Goal: Information Seeking & Learning: Learn about a topic

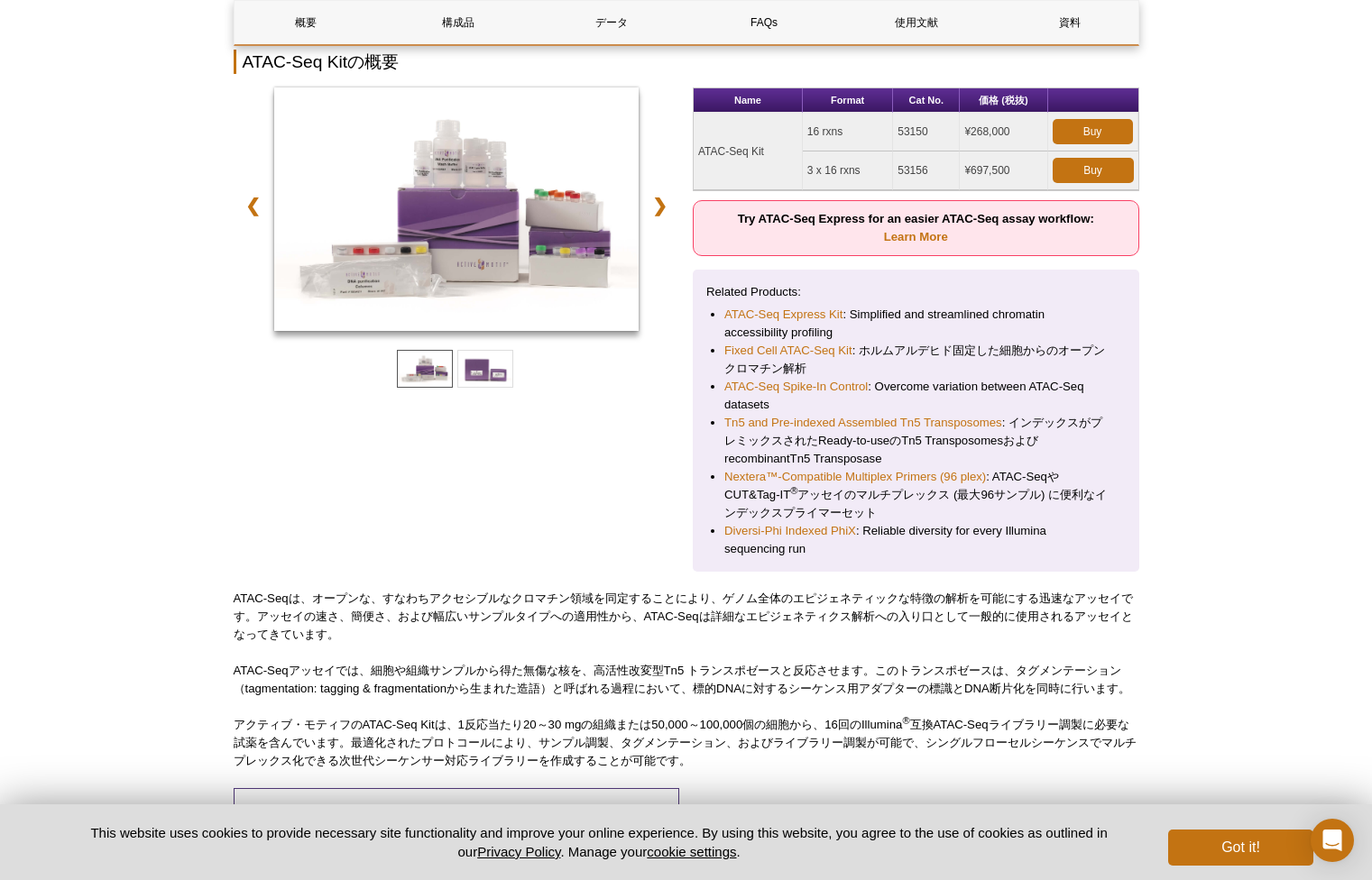
scroll to position [227, 0]
click at [775, 423] on link "Tn5 and Pre-indexed Assembled Tn5 Transposomes" at bounding box center [863, 422] width 278 height 18
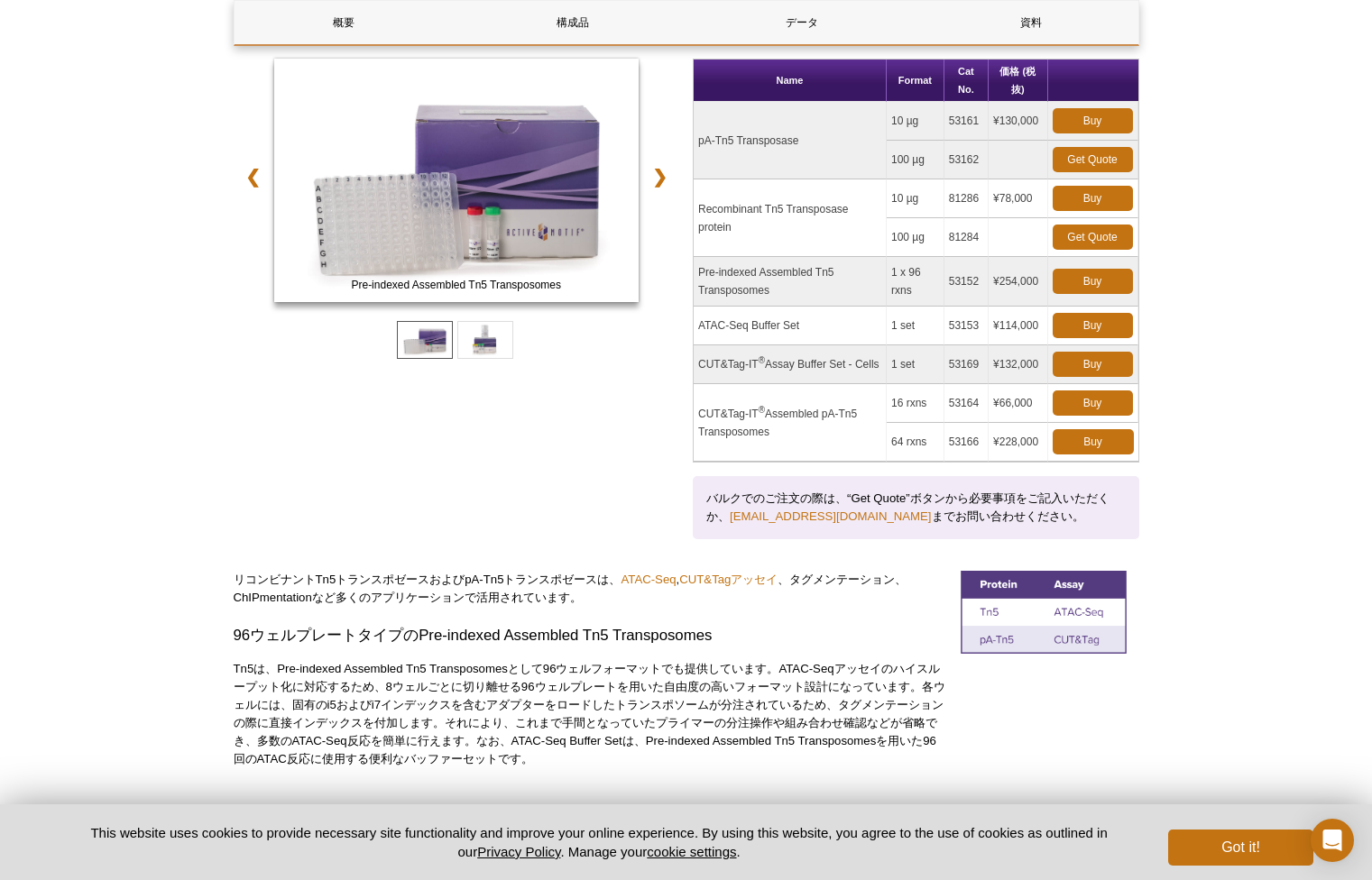
scroll to position [257, 0]
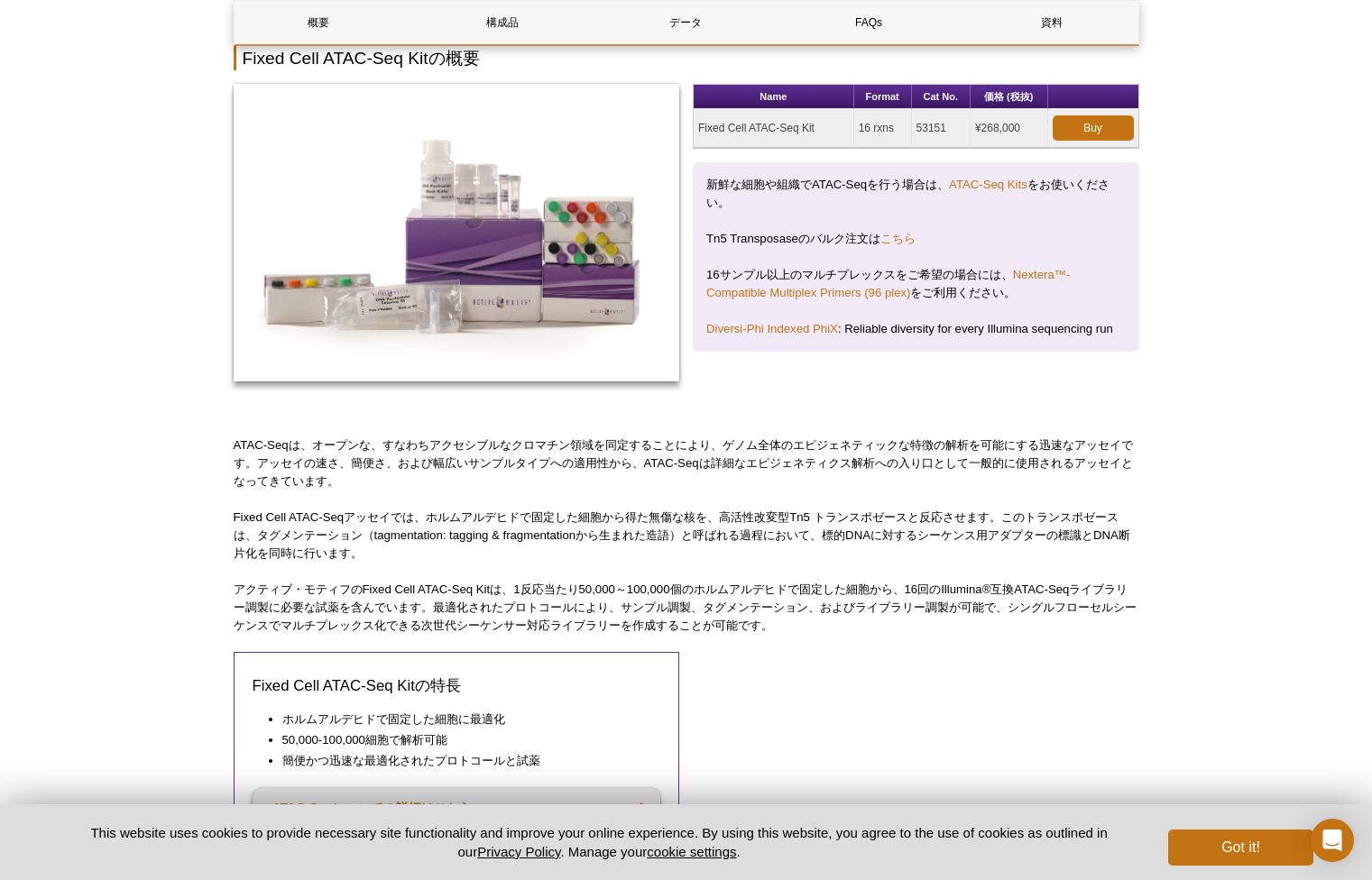
scroll to position [231, 0]
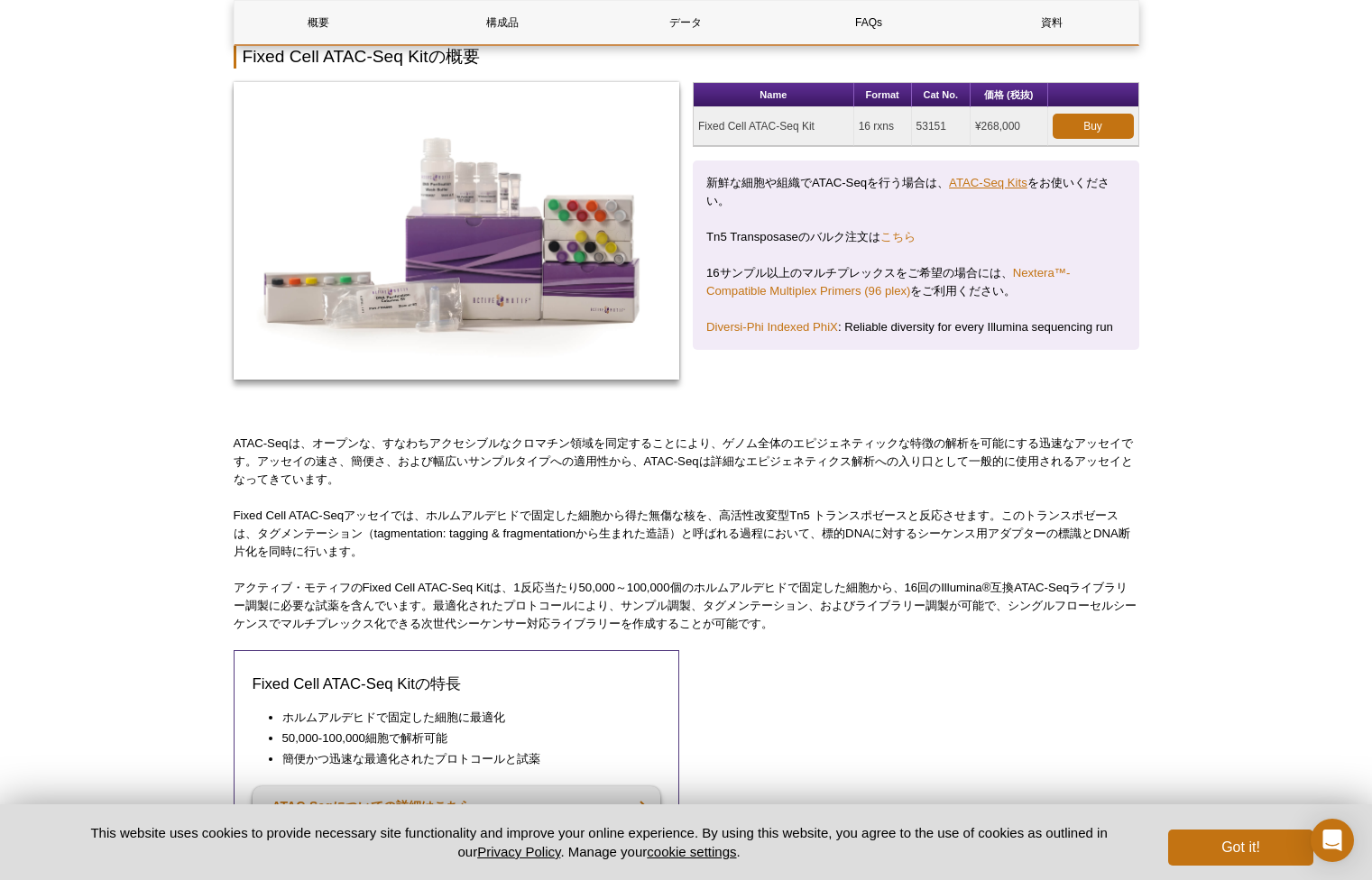
click at [974, 185] on link "ATAC-Seq Kits" at bounding box center [988, 183] width 78 height 14
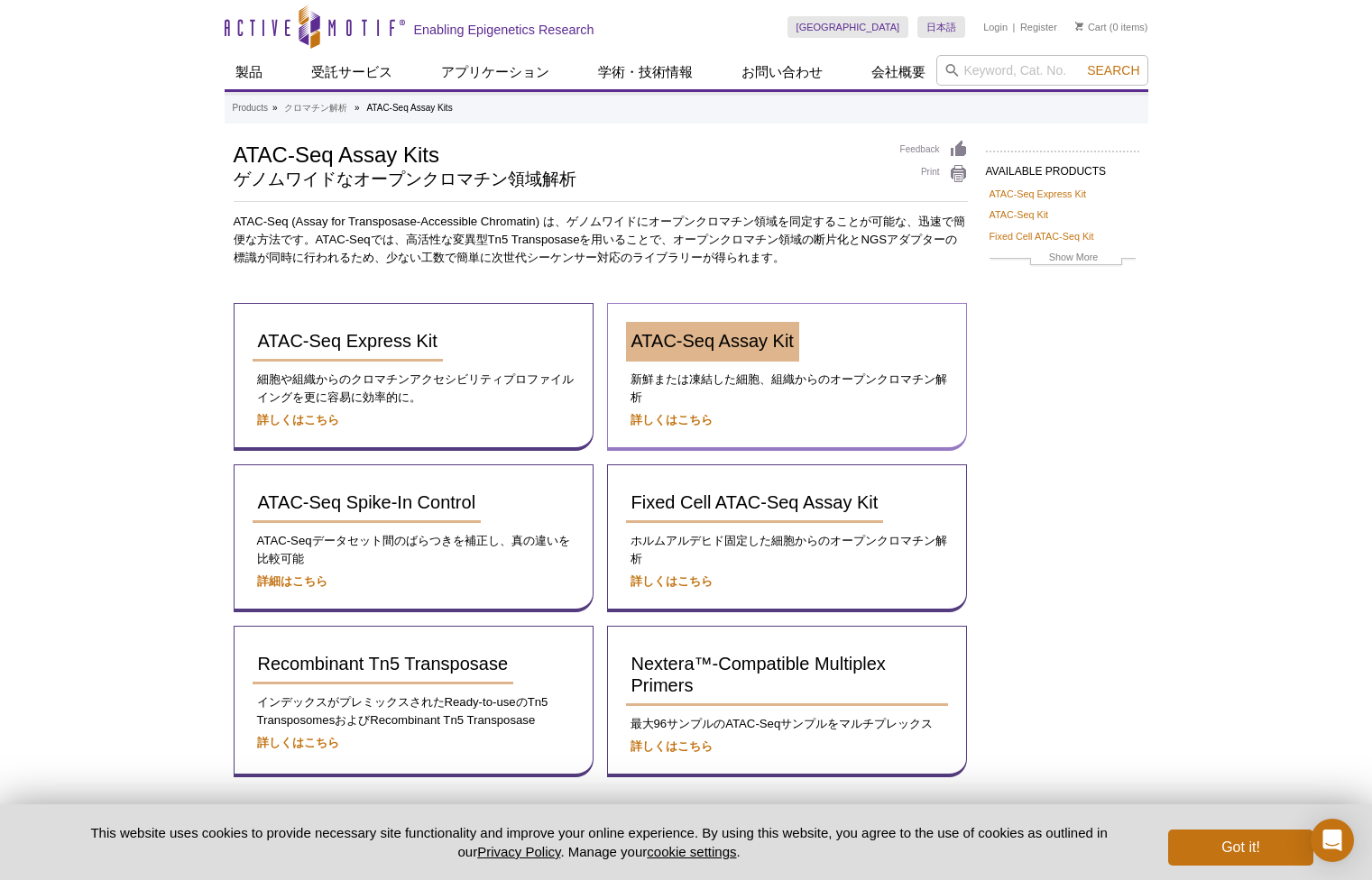
click at [635, 356] on link "ATAC-Seq Assay Kit" at bounding box center [712, 342] width 173 height 40
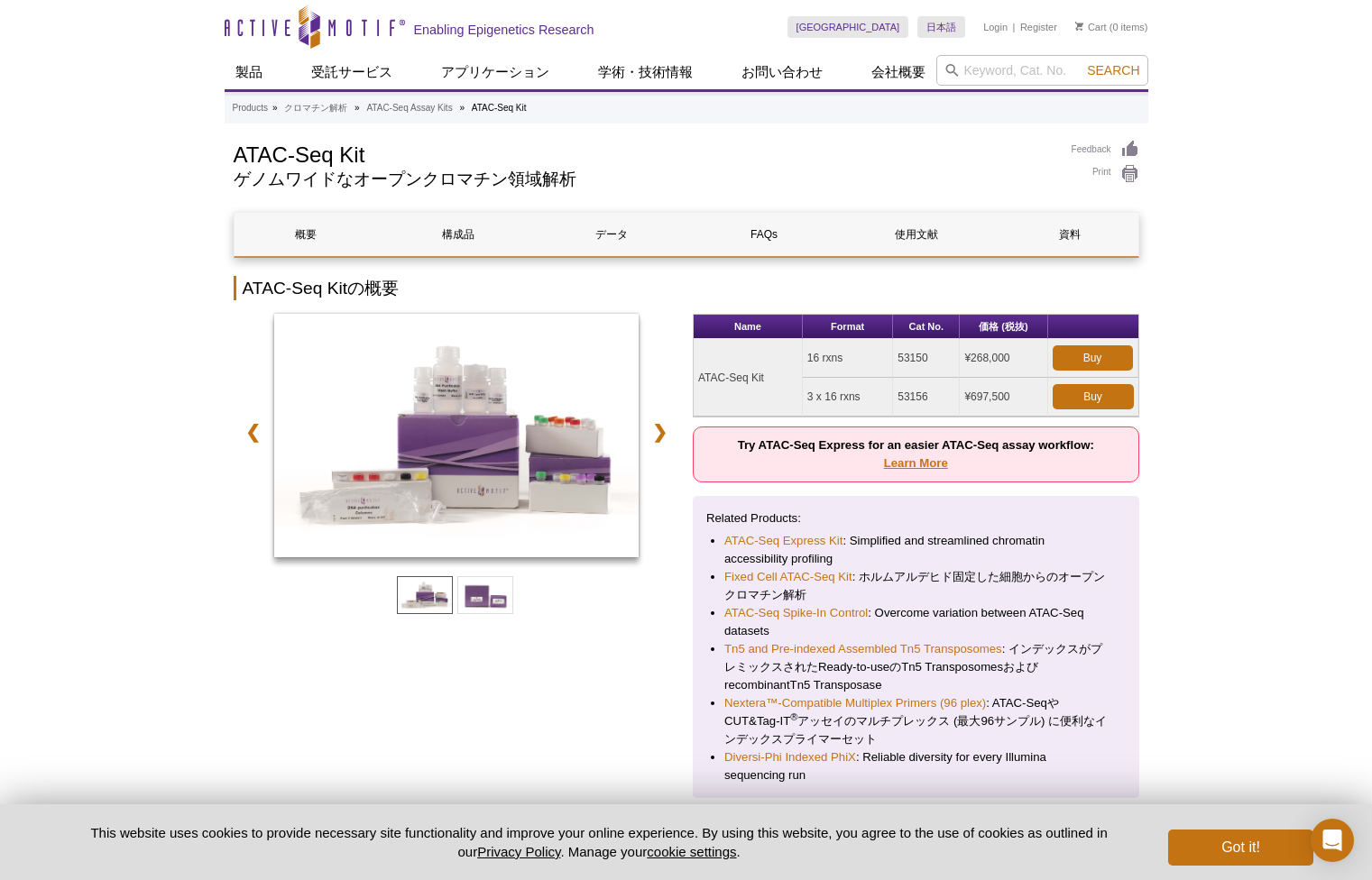
click at [920, 467] on link "Learn More" at bounding box center [916, 463] width 64 height 14
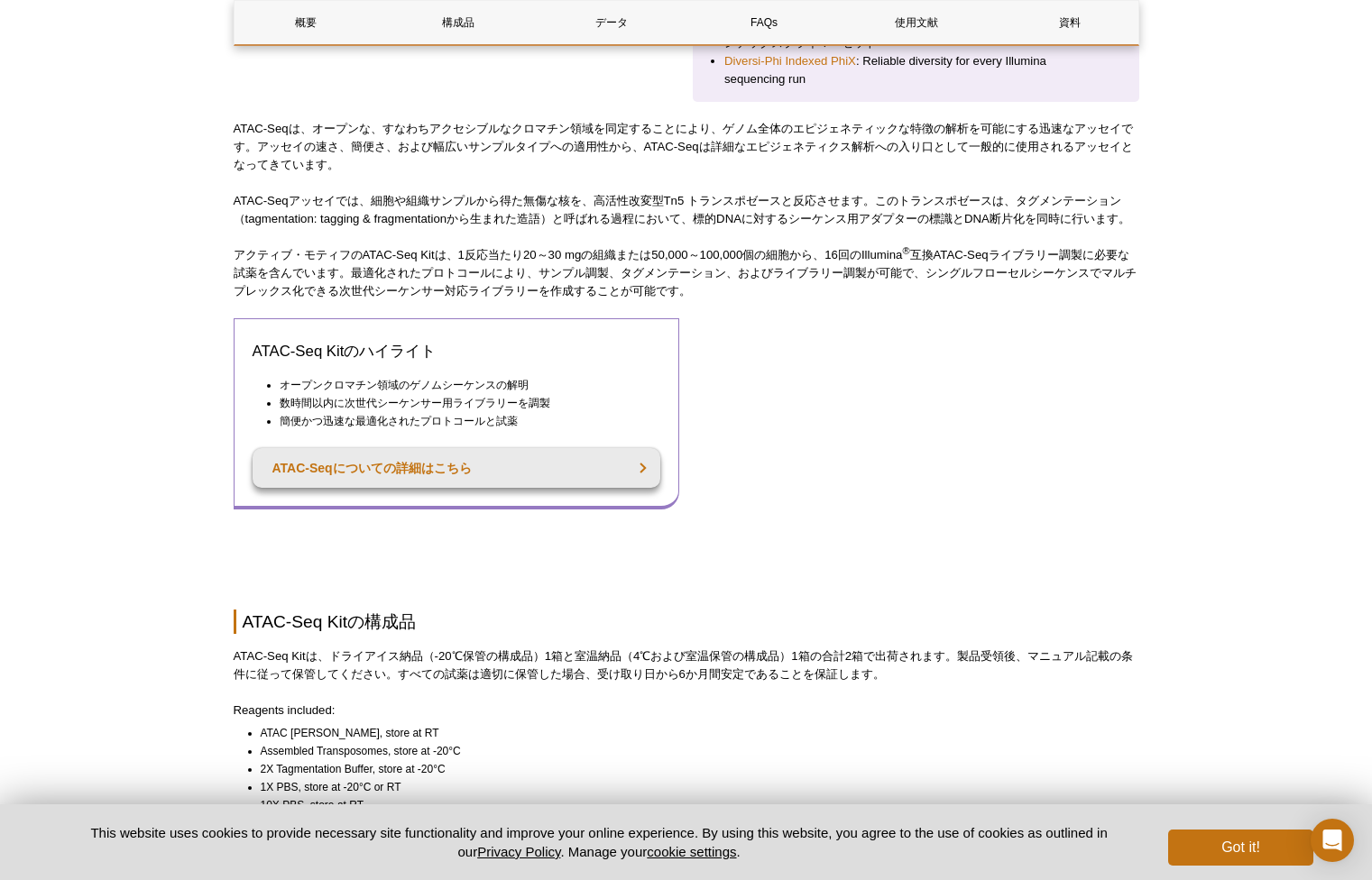
scroll to position [701, 0]
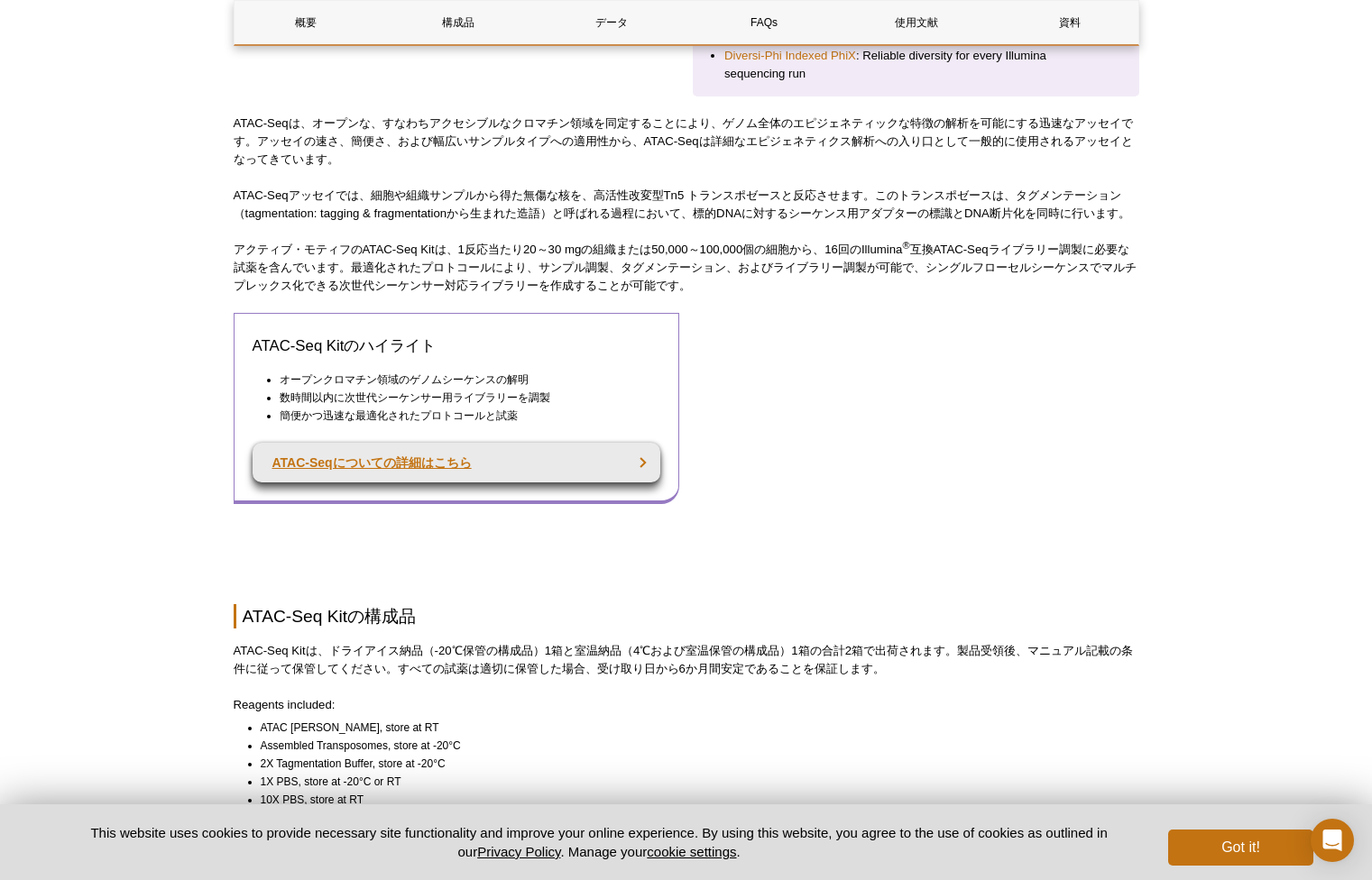
click at [461, 459] on link "ATAC-Seqについての詳細はこちら" at bounding box center [456, 462] width 409 height 40
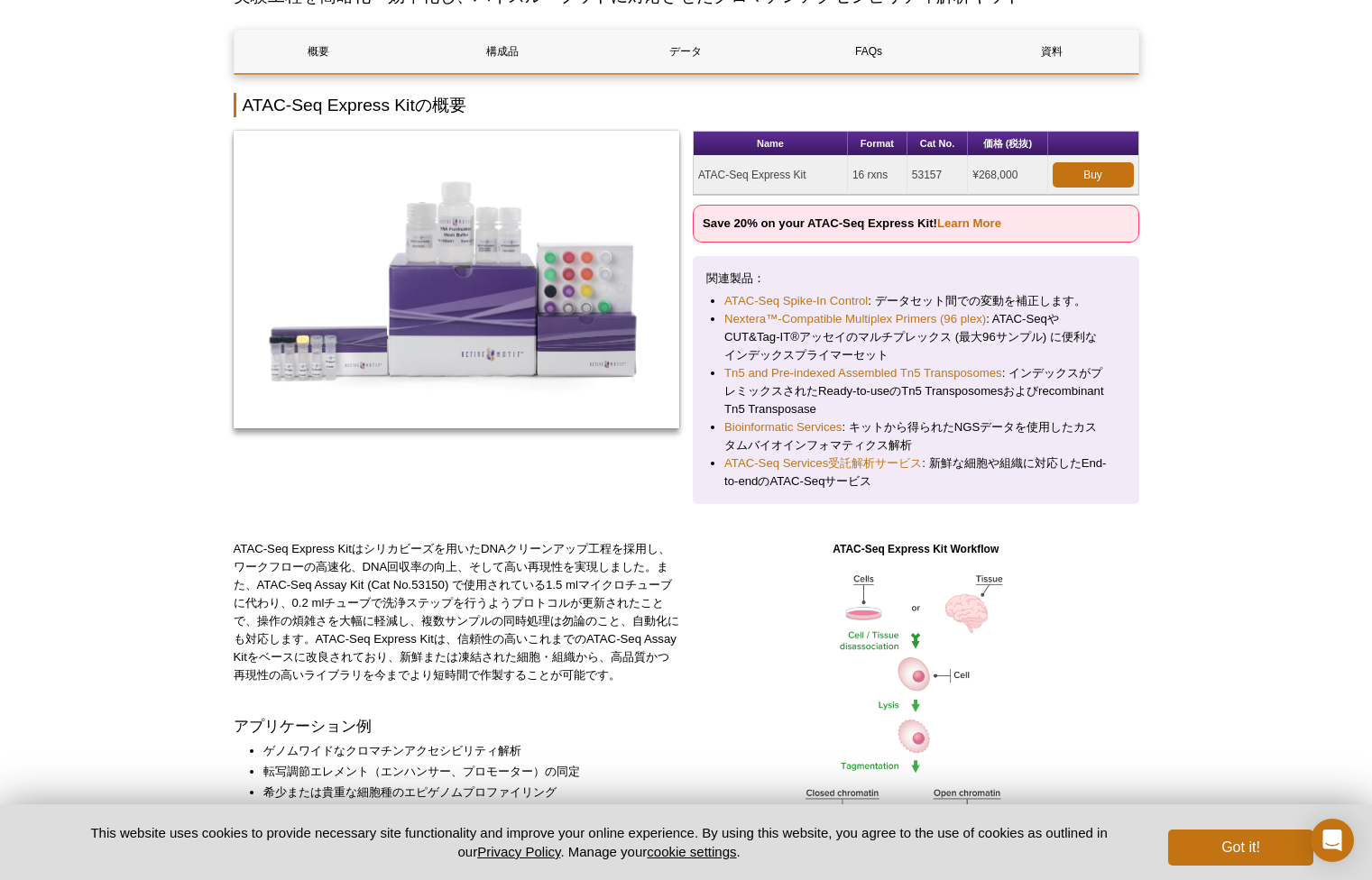
scroll to position [184, 0]
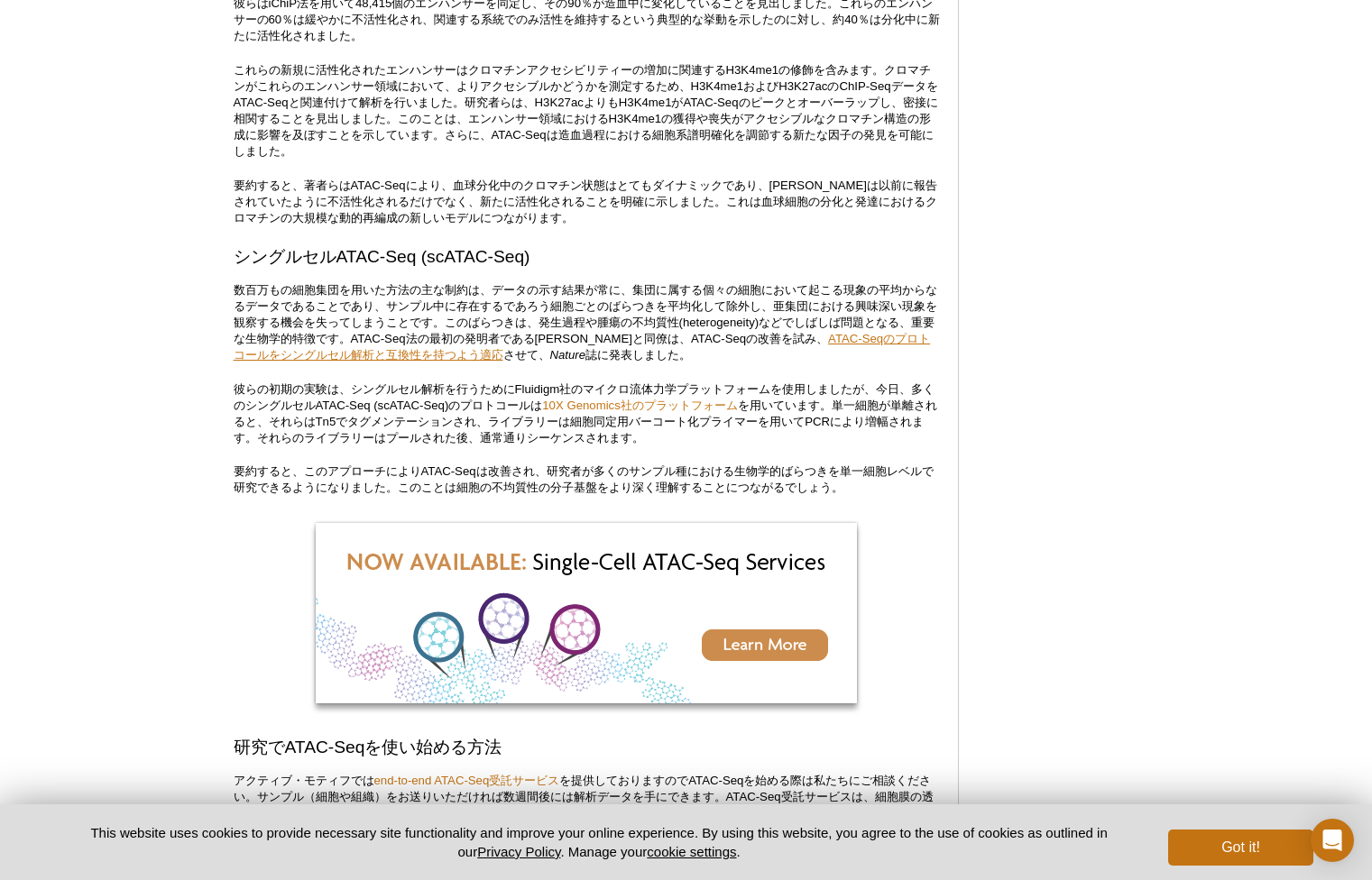
scroll to position [3782, 0]
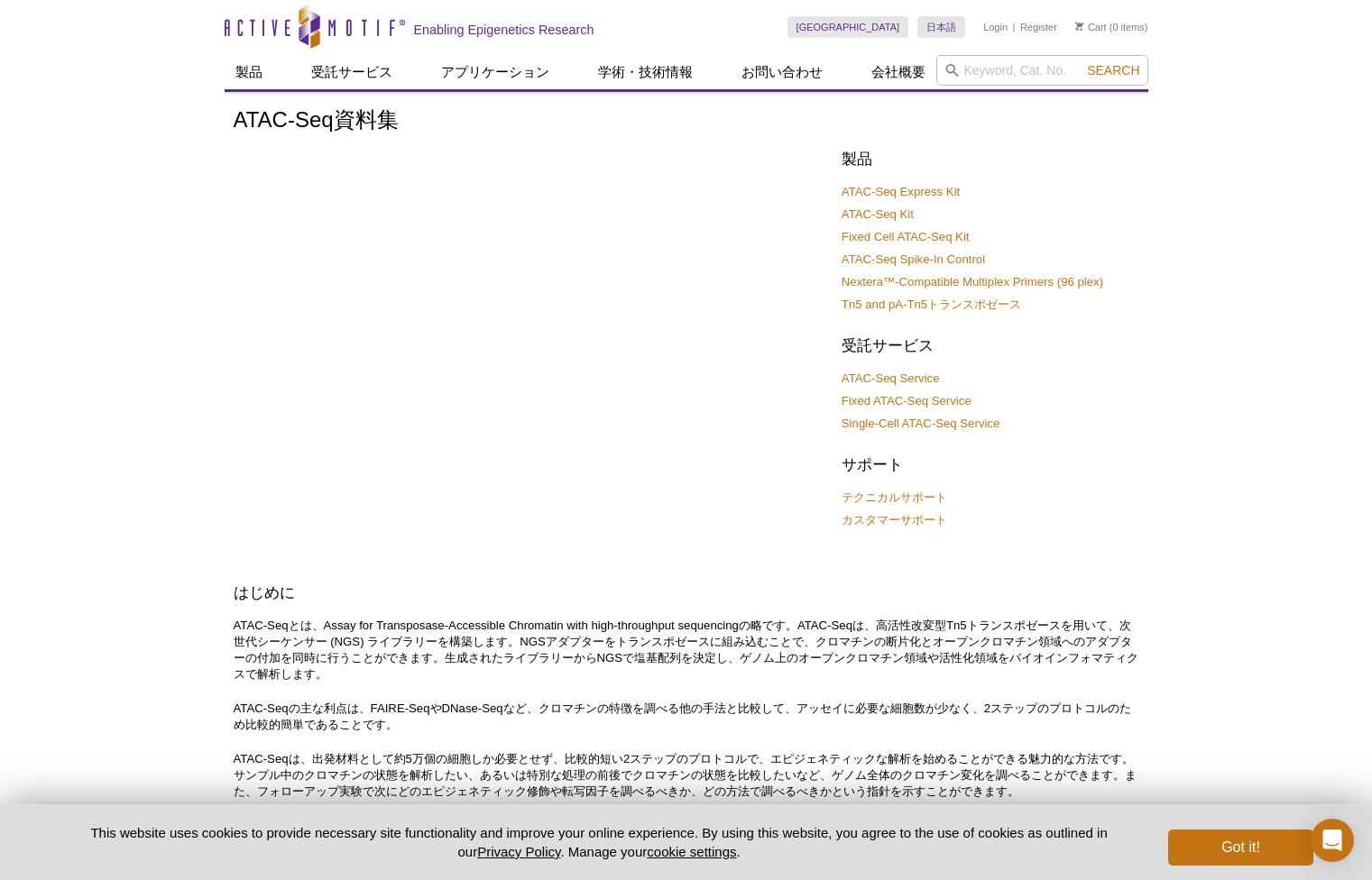
scroll to position [-1, 0]
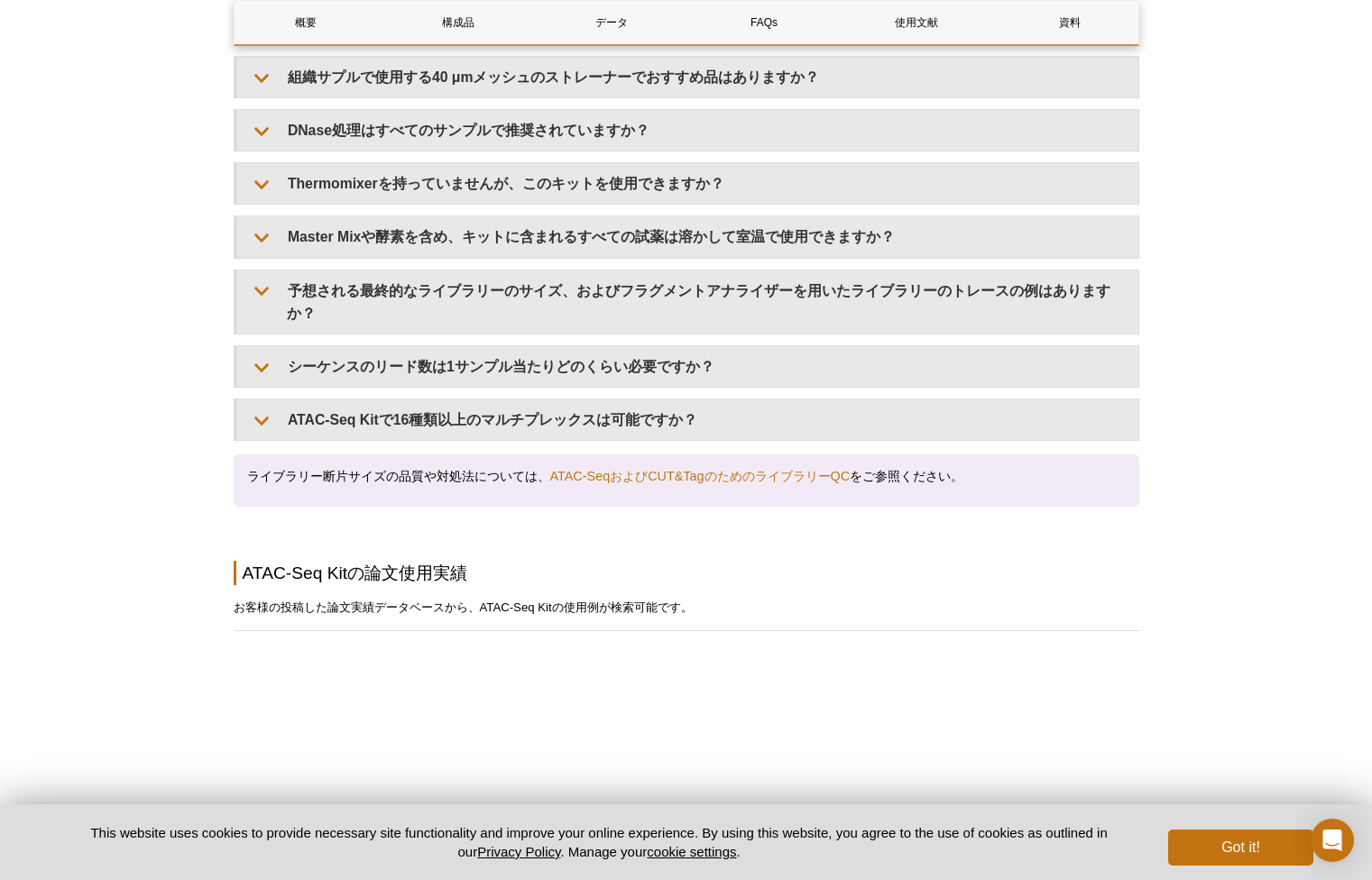
scroll to position [3545, 0]
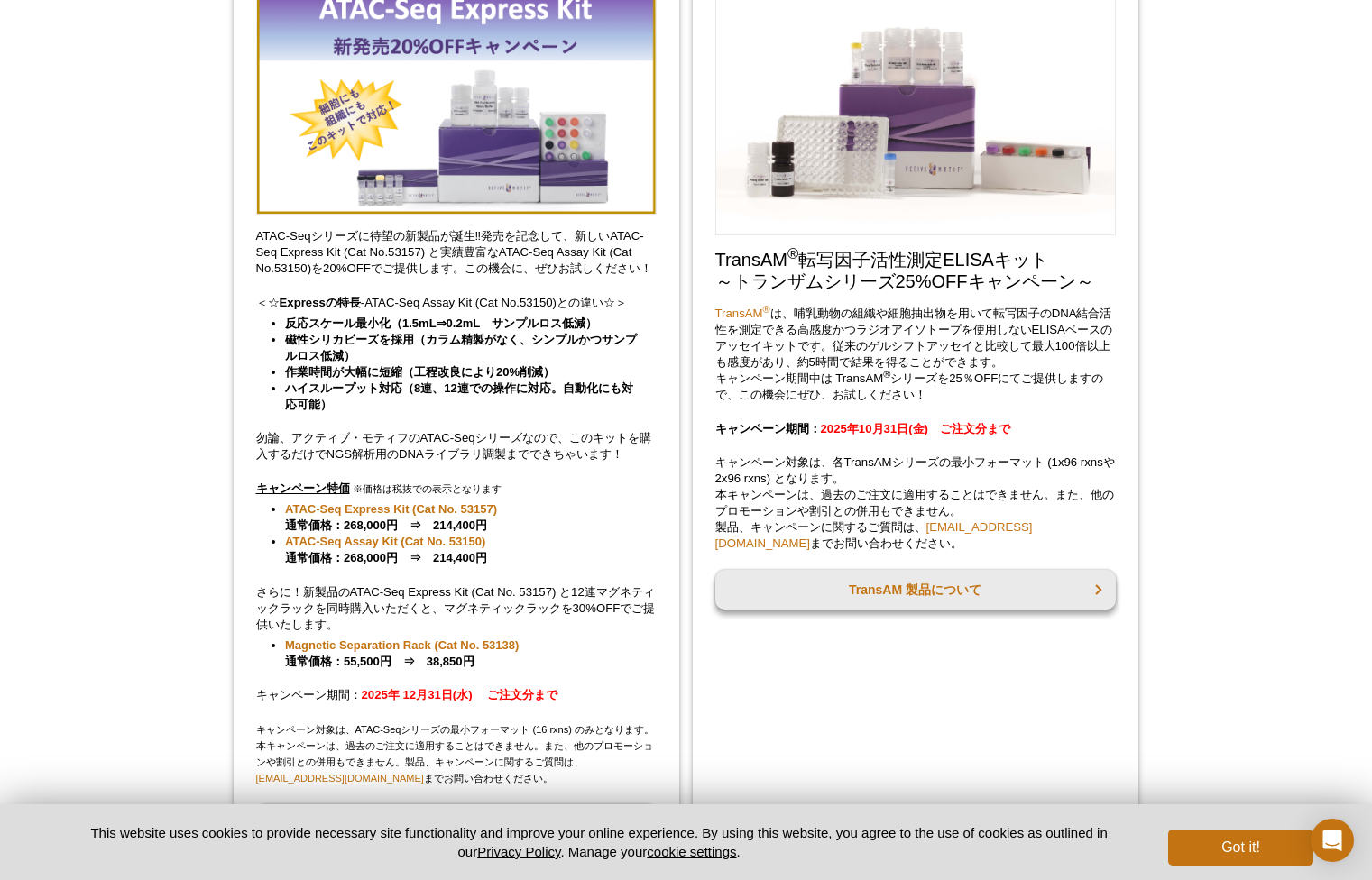
scroll to position [218, 0]
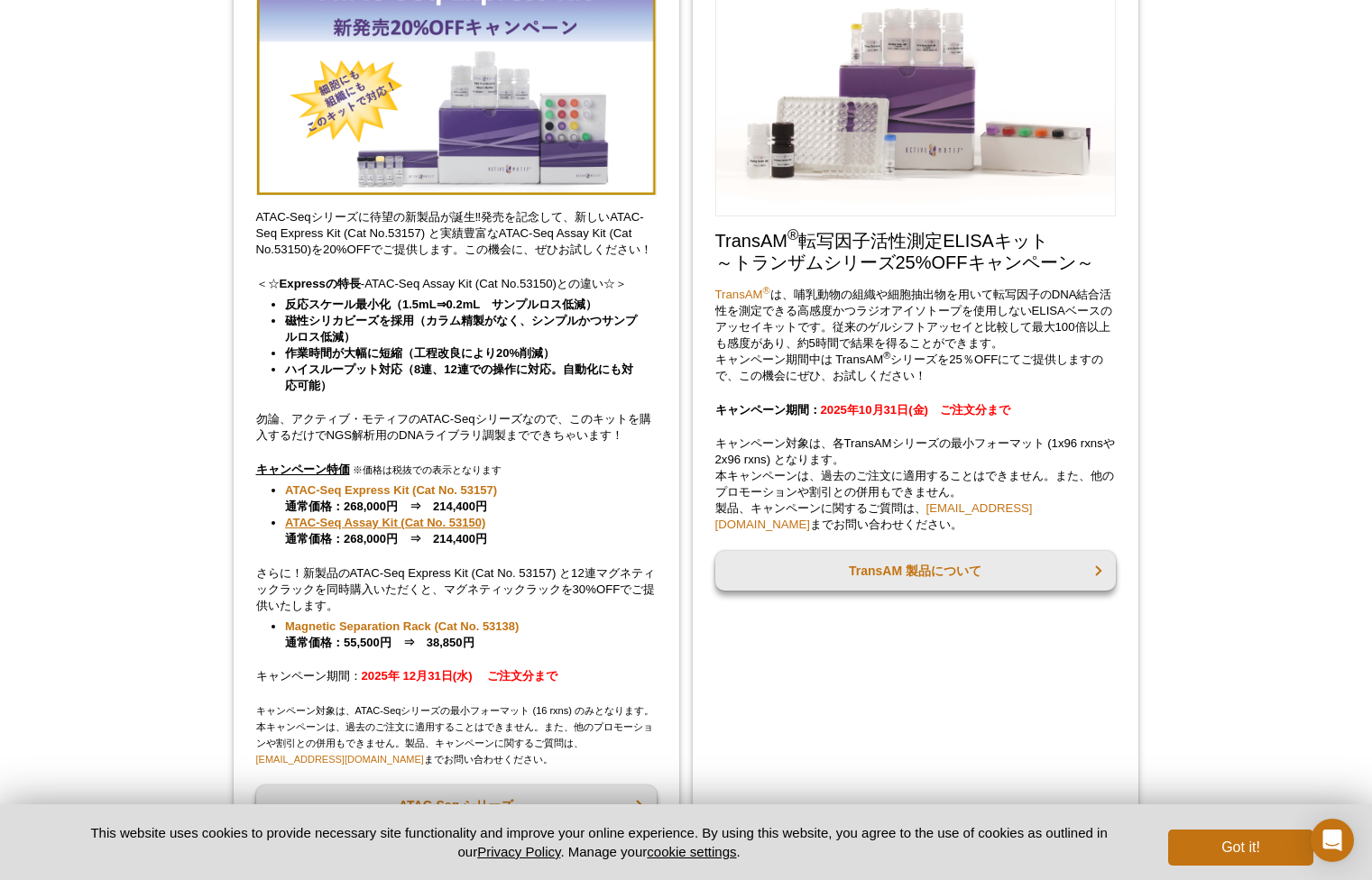
click at [428, 520] on link "ATAC-Seq Assay Kit (Cat No. 53150)" at bounding box center [385, 523] width 200 height 16
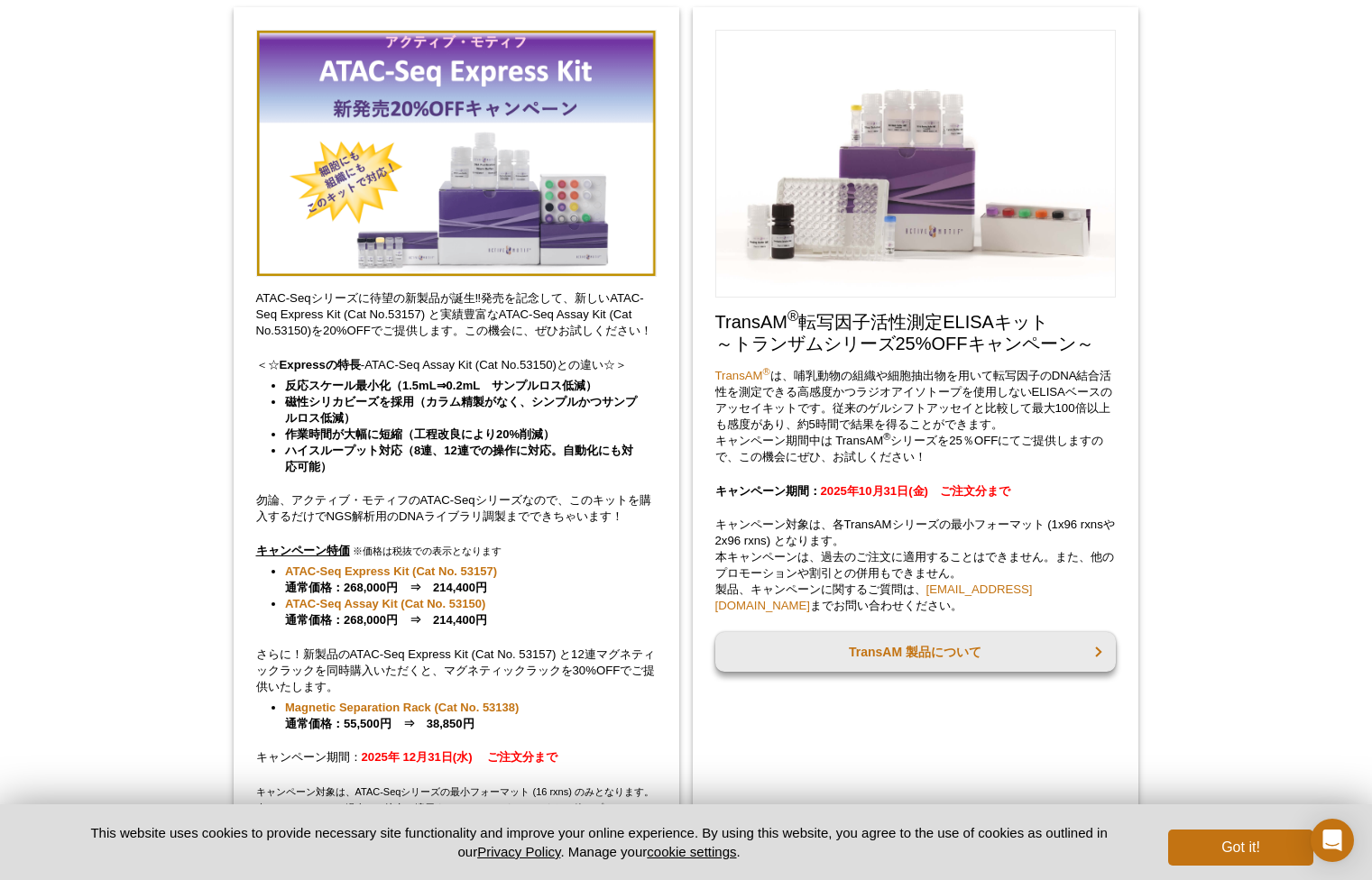
scroll to position [138, 0]
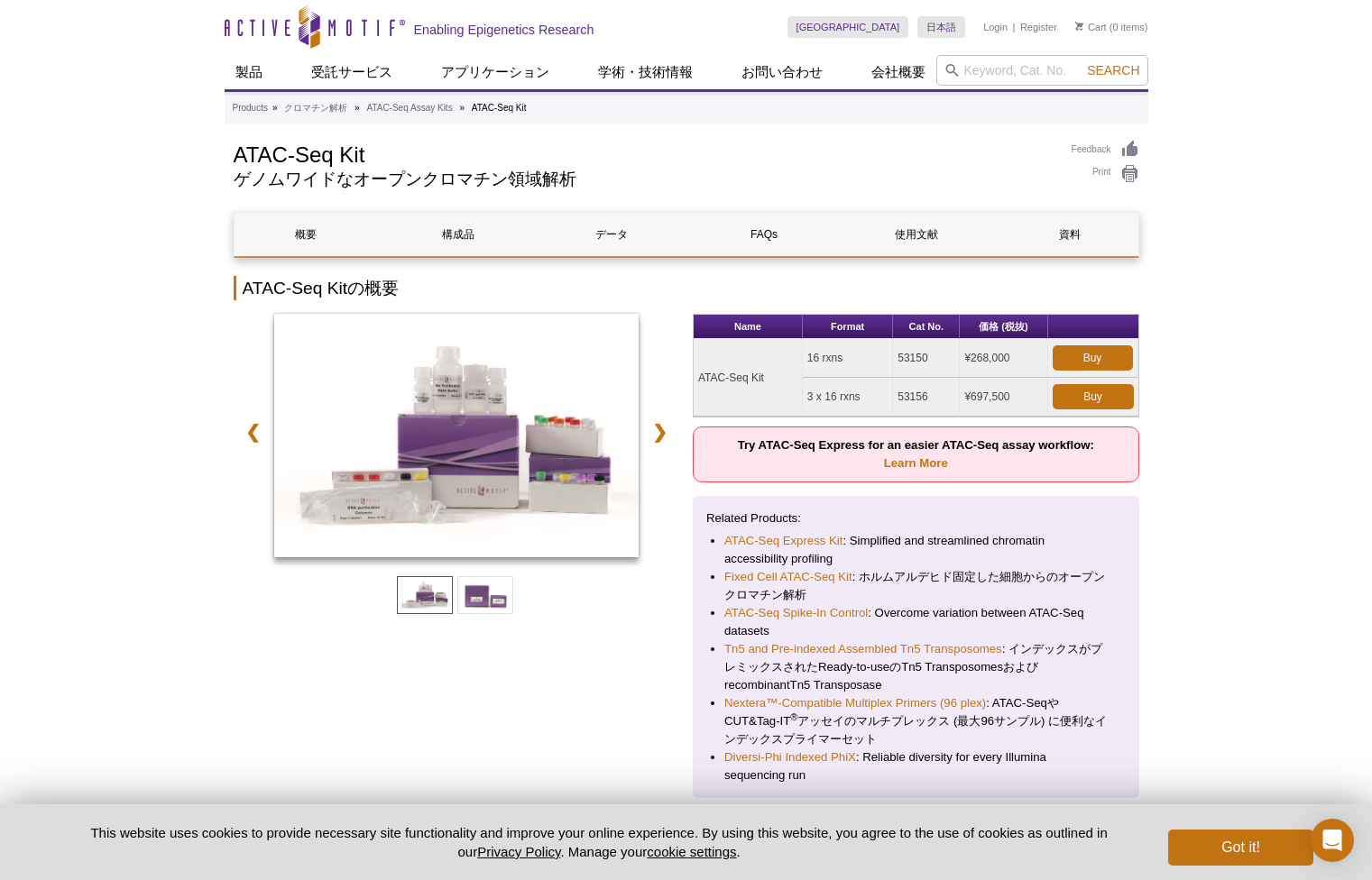
scroll to position [102, 0]
